Goal: Information Seeking & Learning: Find specific fact

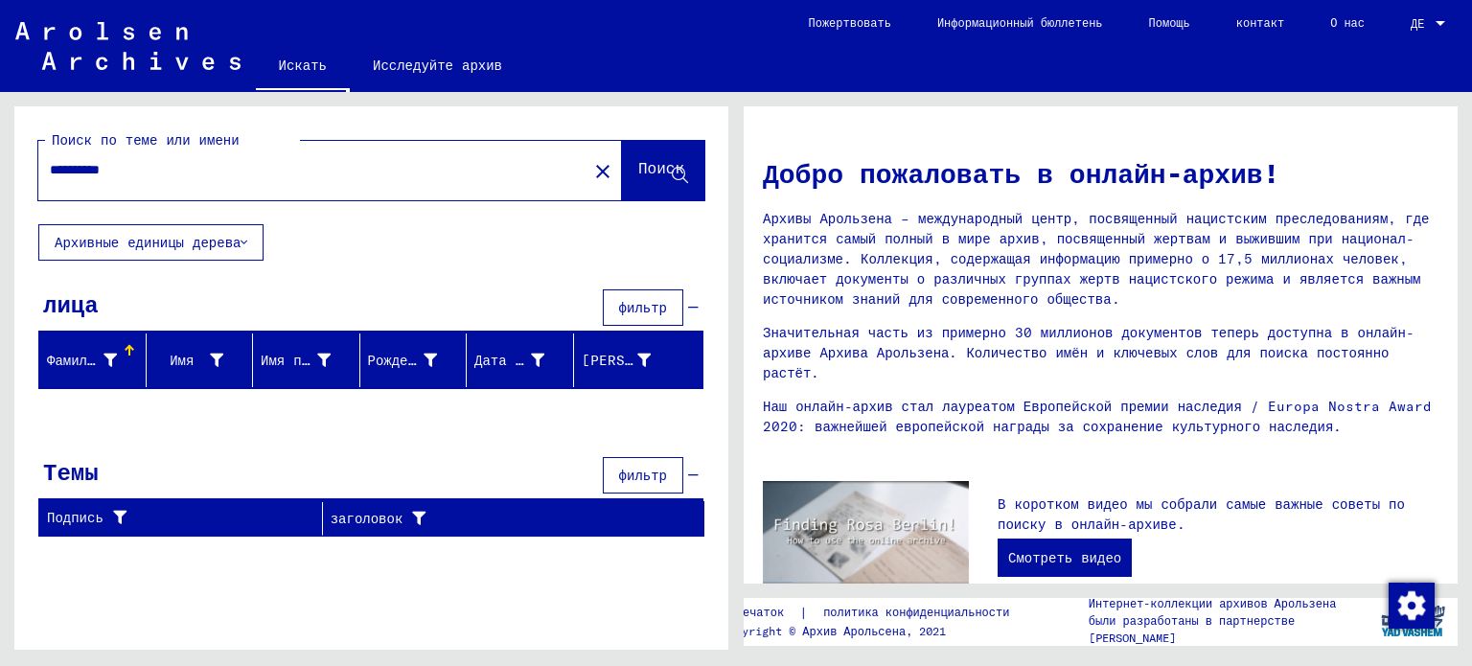
click at [399, 57] on font "Исследуйте архив" at bounding box center [437, 65] width 129 height 17
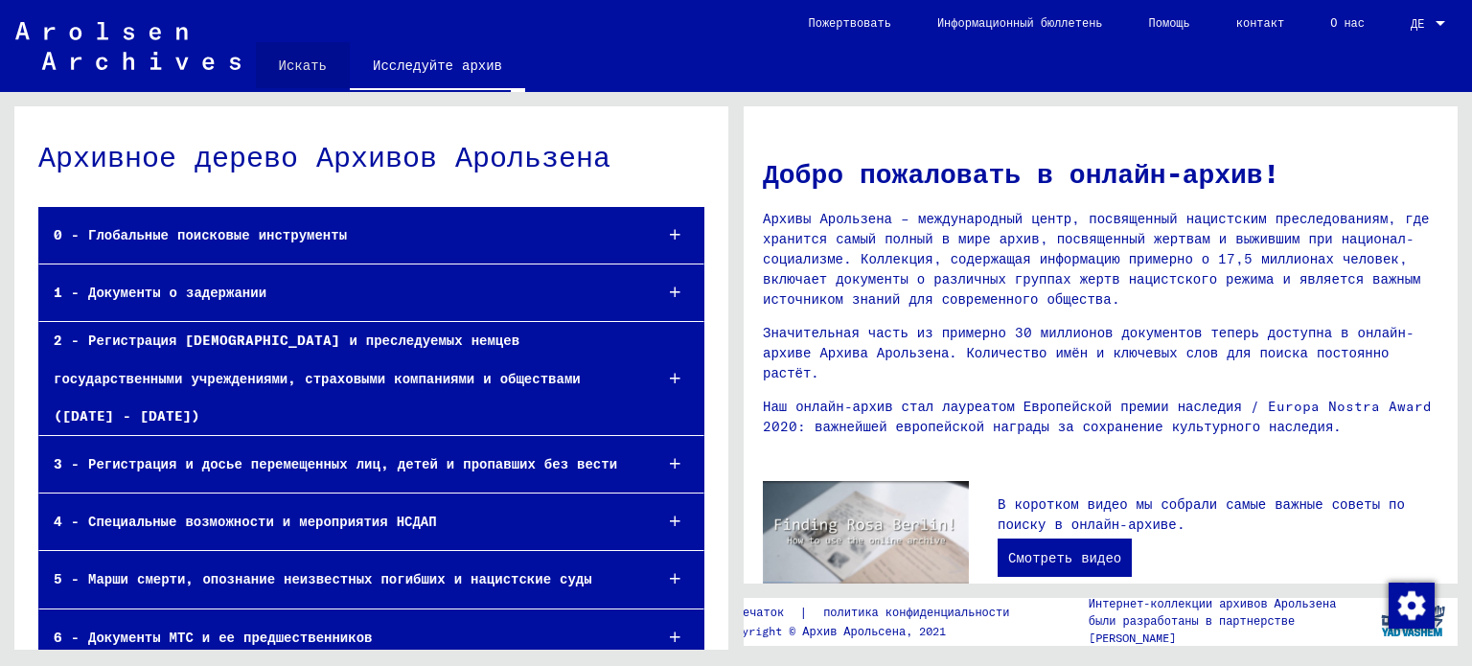
click at [307, 67] on font "Искать" at bounding box center [303, 65] width 48 height 17
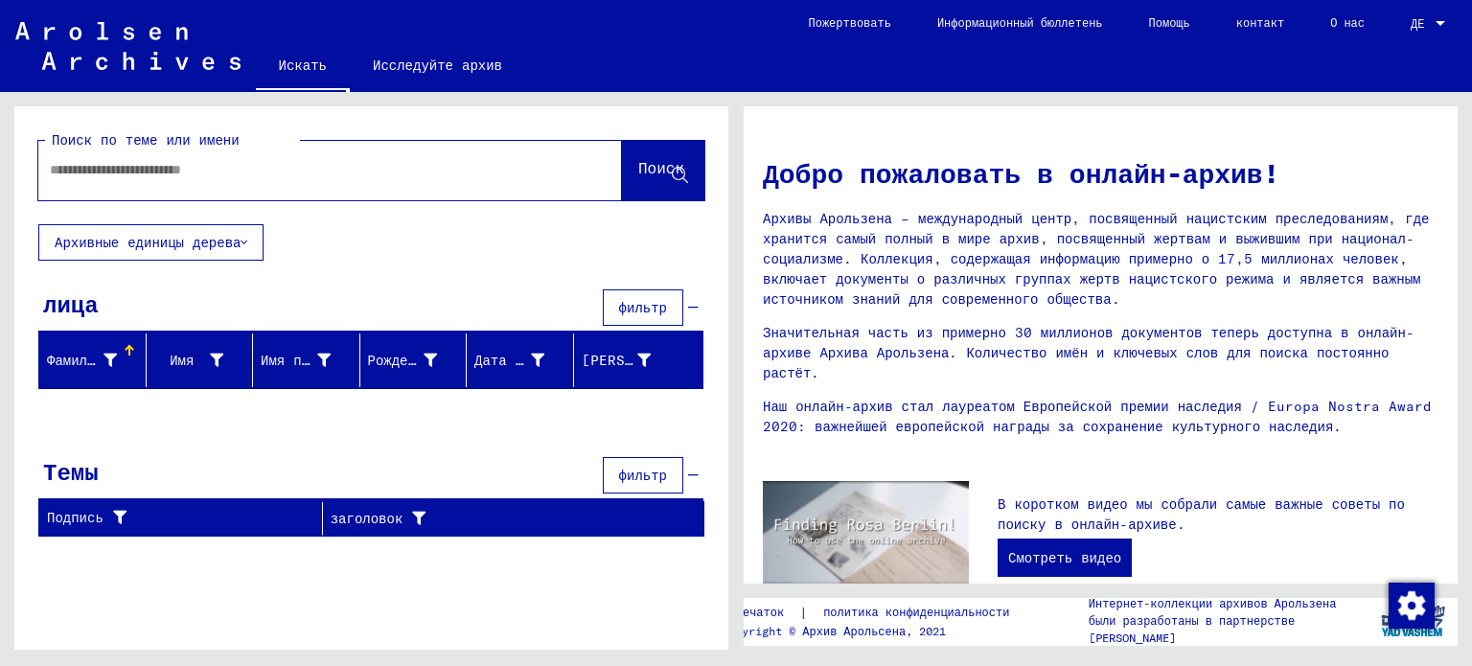
click at [241, 241] on icon at bounding box center [244, 242] width 7 height 13
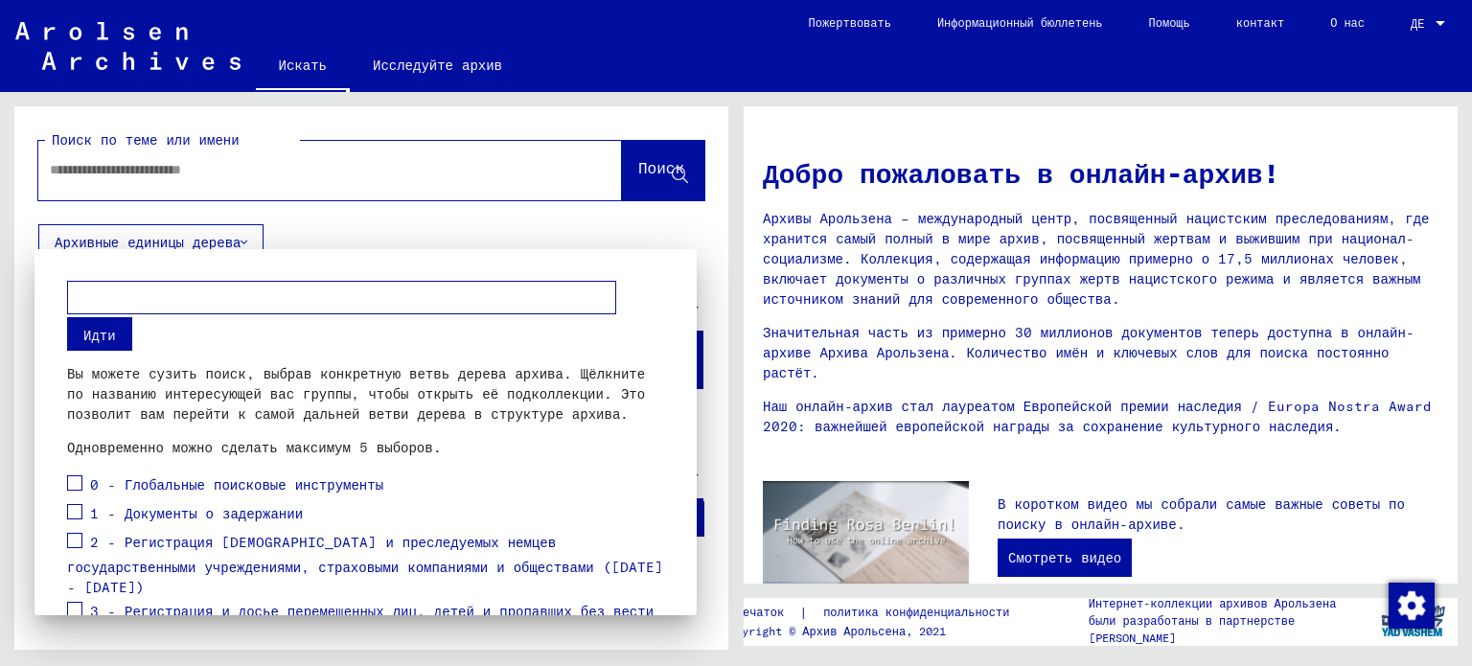
scroll to position [96, 0]
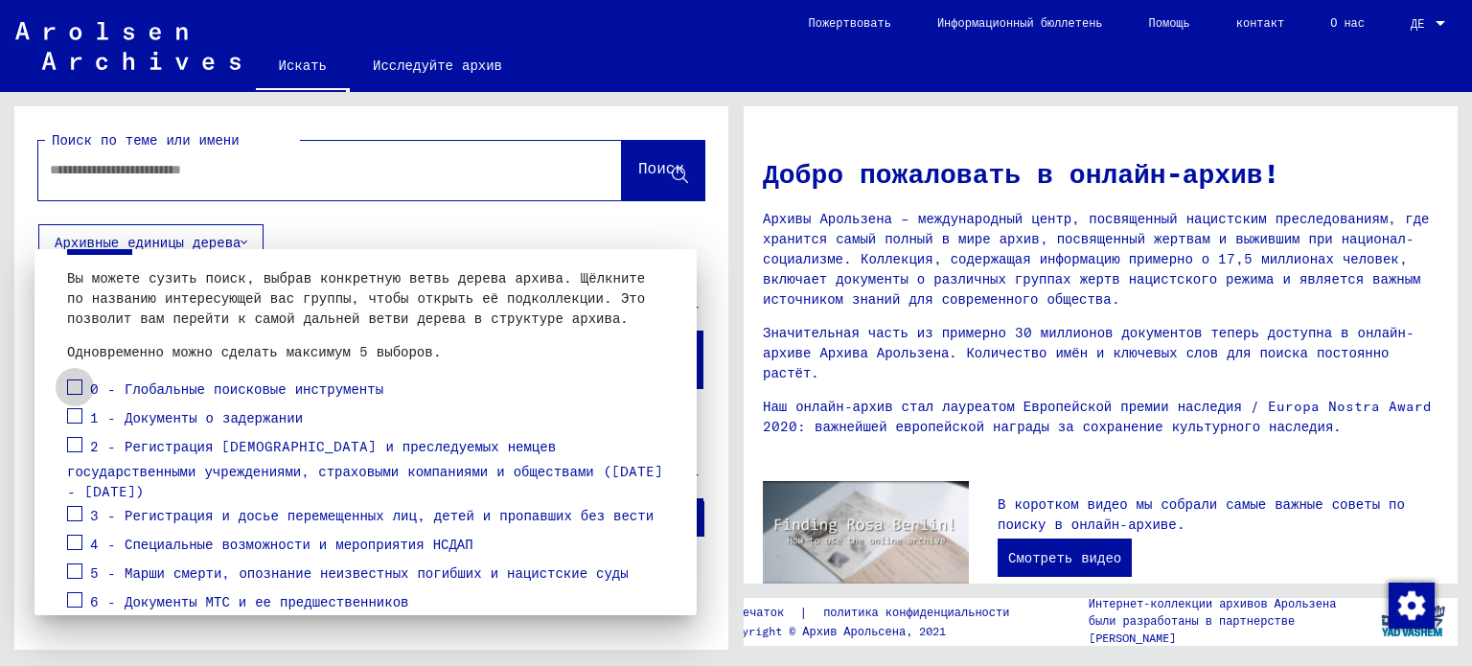
click at [76, 386] on span at bounding box center [74, 387] width 15 height 15
click at [74, 445] on span at bounding box center [74, 444] width 15 height 15
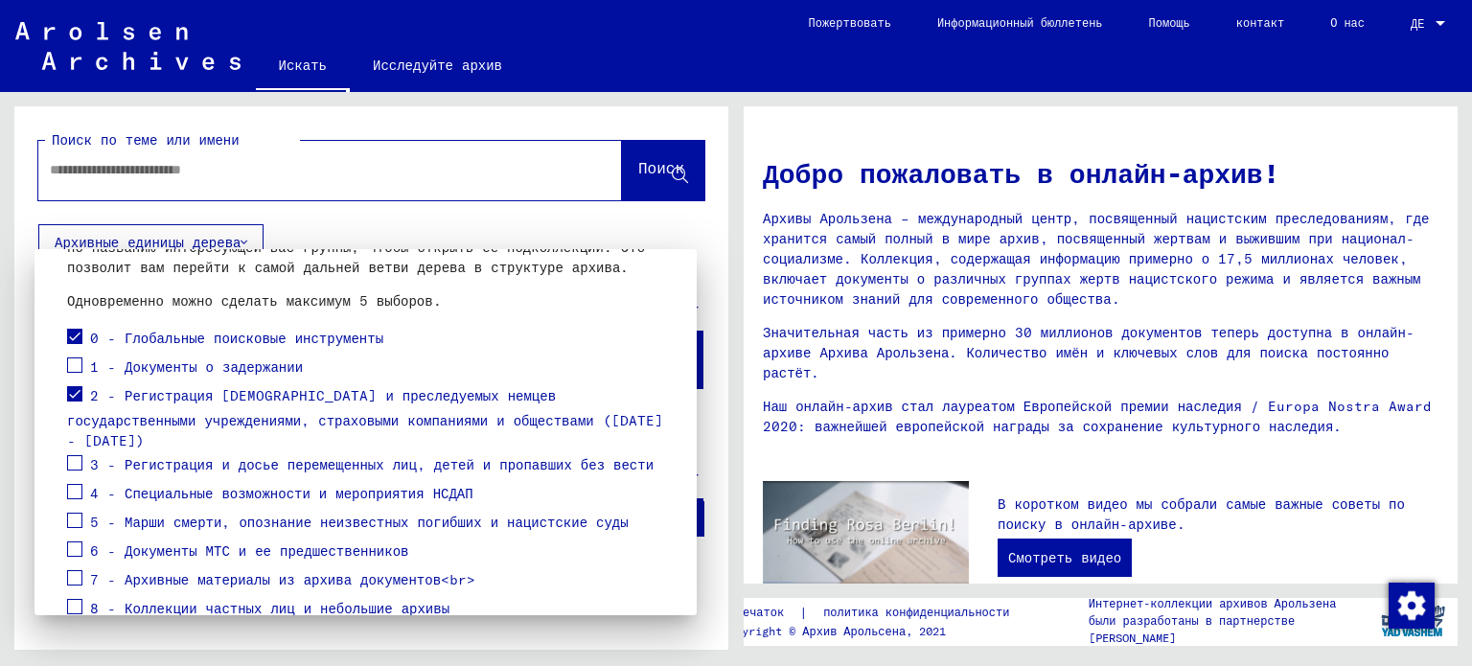
scroll to position [192, 0]
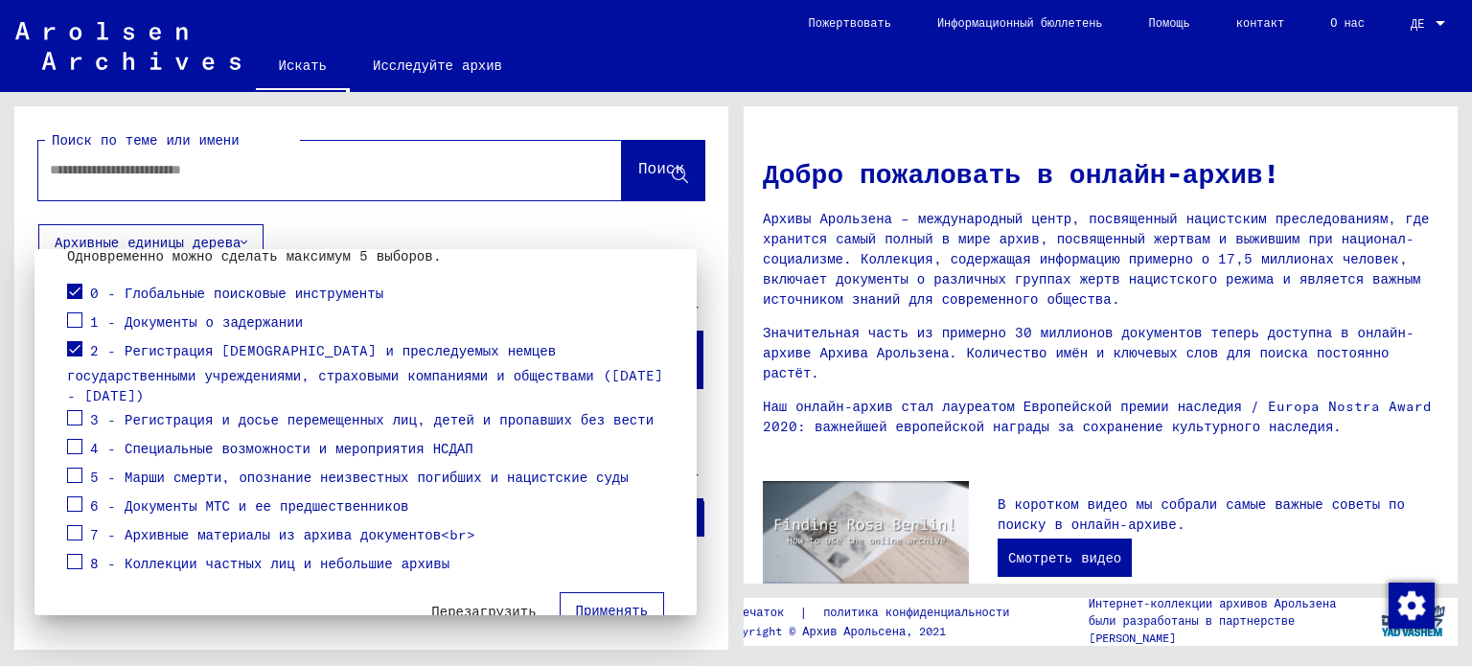
click at [75, 316] on span at bounding box center [74, 319] width 15 height 15
click at [72, 439] on span at bounding box center [74, 446] width 15 height 15
click at [71, 410] on span at bounding box center [74, 417] width 15 height 15
click at [178, 164] on div at bounding box center [736, 333] width 1472 height 666
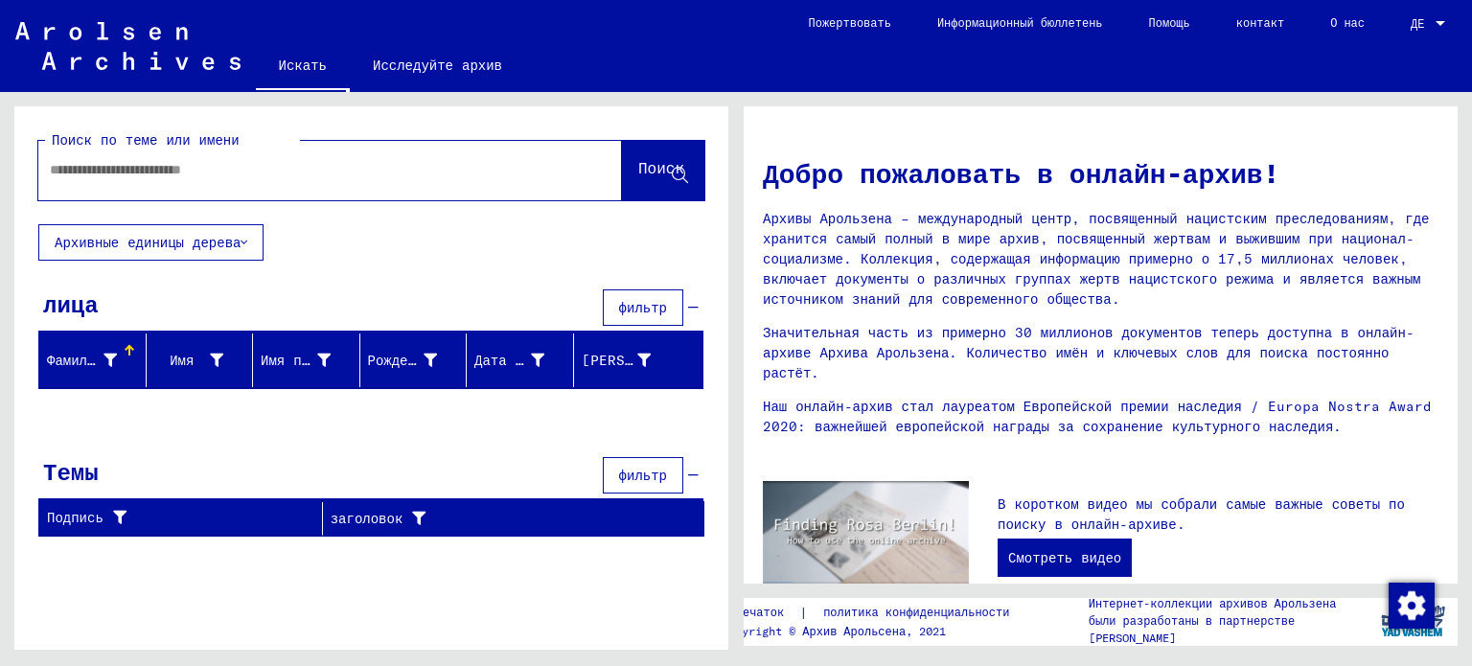
click at [83, 169] on input "text" at bounding box center [307, 170] width 515 height 20
type input "**********"
click at [649, 166] on font "Поиск" at bounding box center [661, 167] width 46 height 19
click at [86, 355] on font "Фамилия" at bounding box center [75, 360] width 57 height 17
click at [179, 360] on font "Имя" at bounding box center [182, 360] width 24 height 17
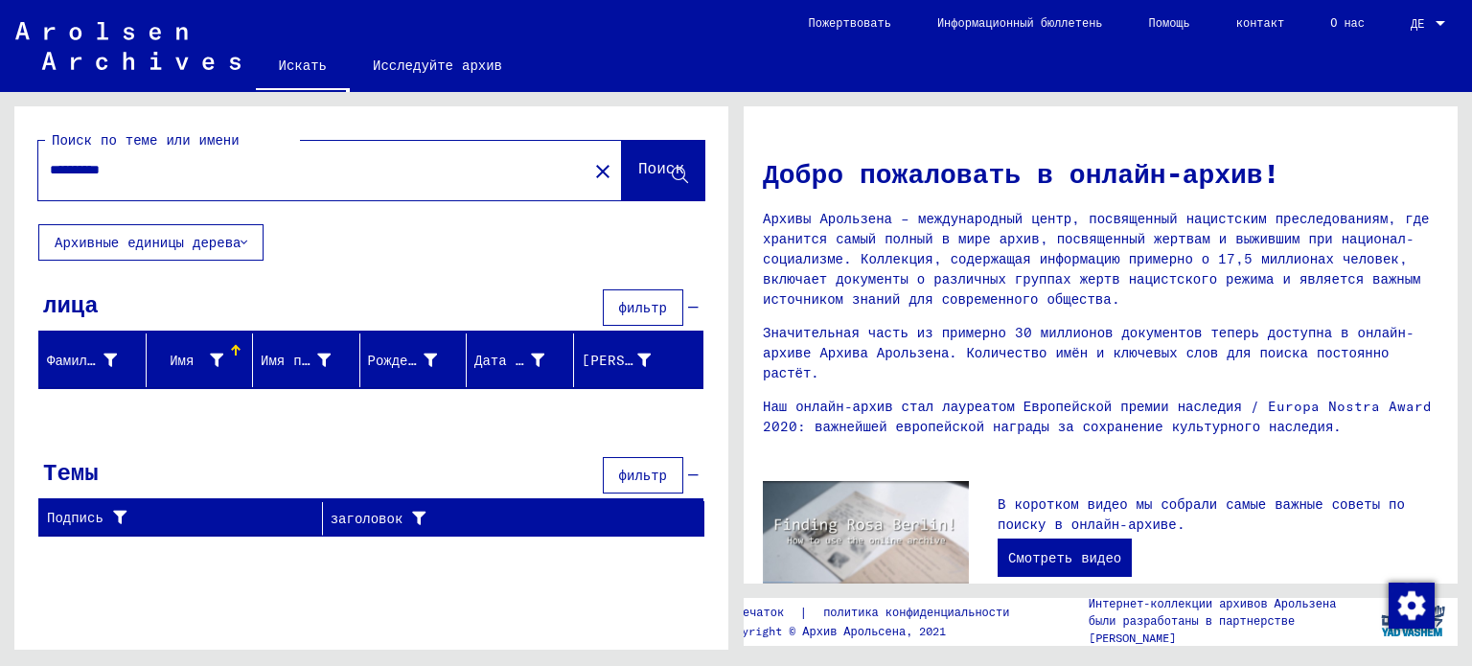
click at [288, 362] on font "Имя при рождении" at bounding box center [326, 360] width 130 height 17
click at [418, 359] on font "Рождение" at bounding box center [400, 360] width 64 height 17
